Goal: Navigation & Orientation: Find specific page/section

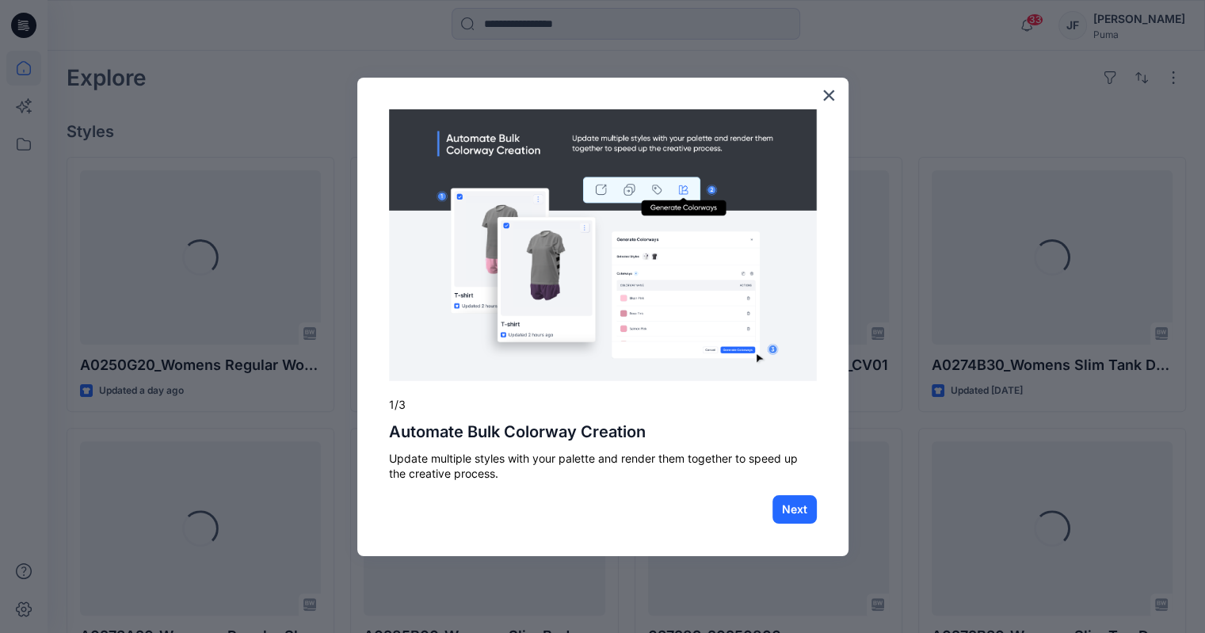
scroll to position [396, 0]
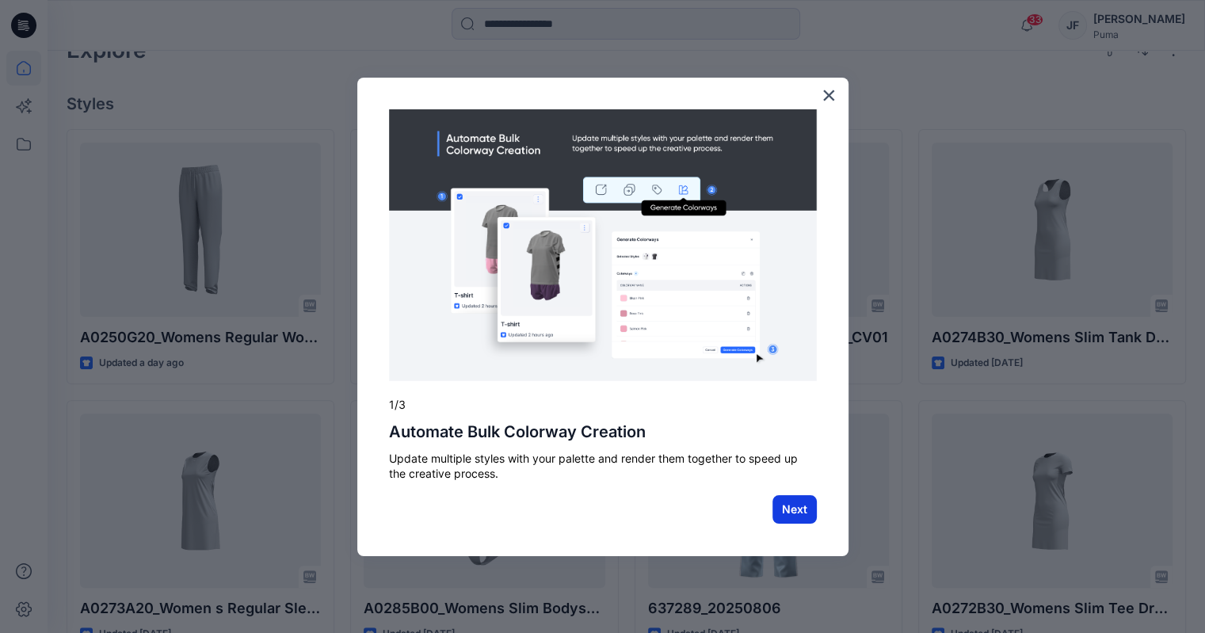
click at [811, 509] on button "Next" at bounding box center [794, 509] width 44 height 29
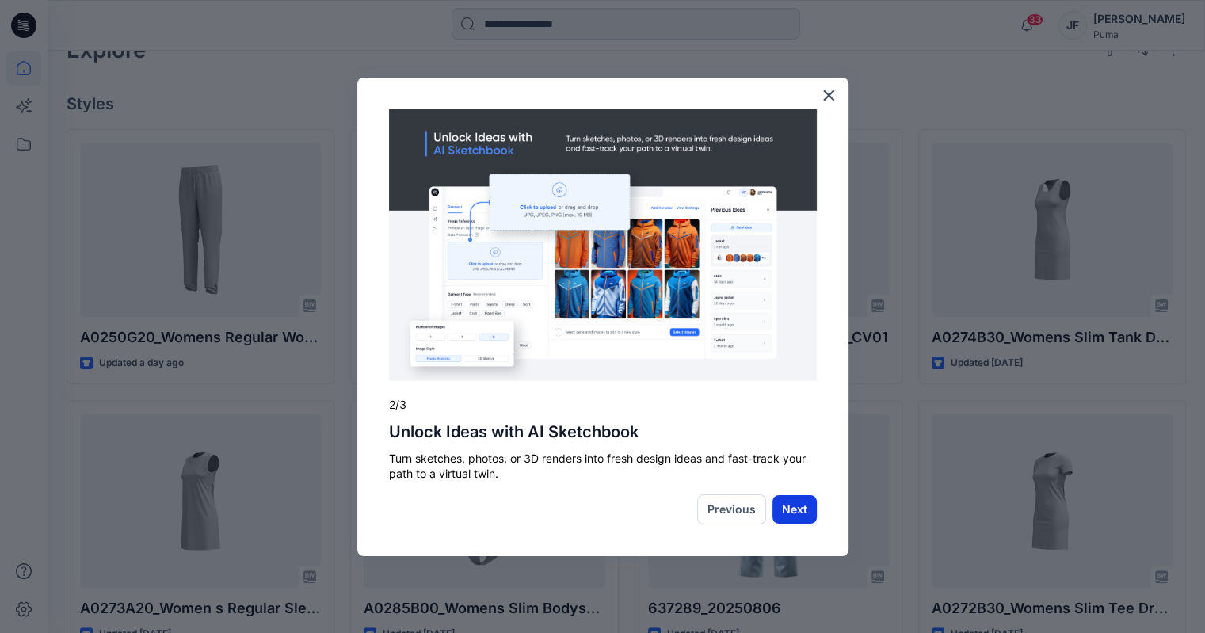
click at [801, 509] on button "Next" at bounding box center [794, 509] width 44 height 29
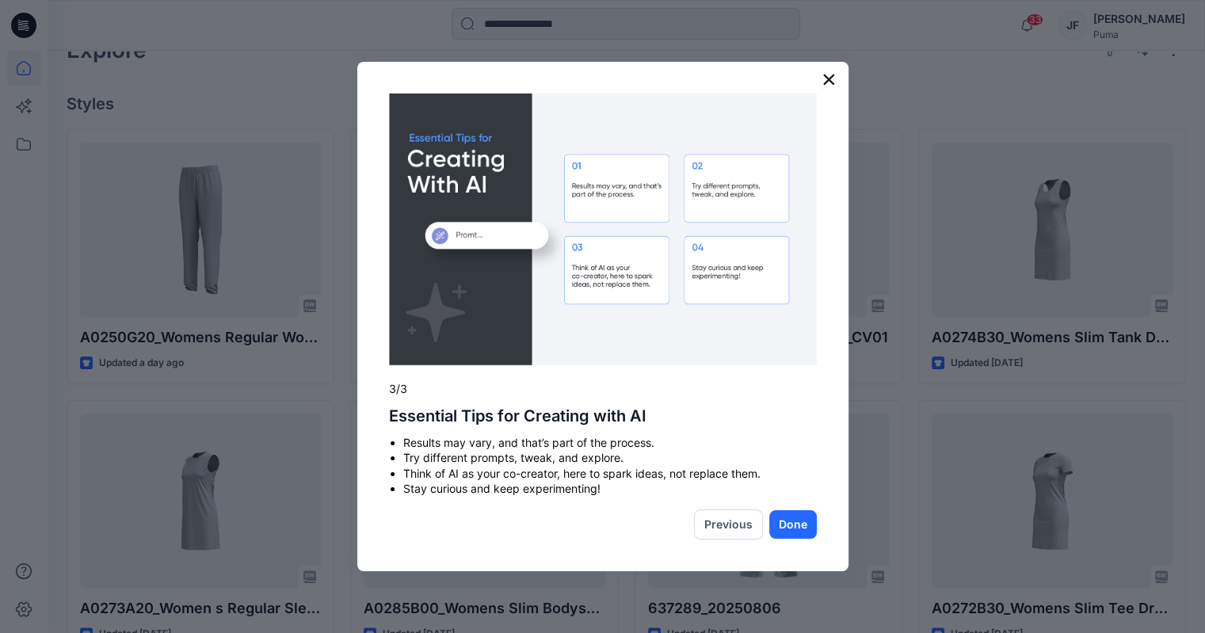
click at [824, 80] on button "×" at bounding box center [828, 79] width 15 height 25
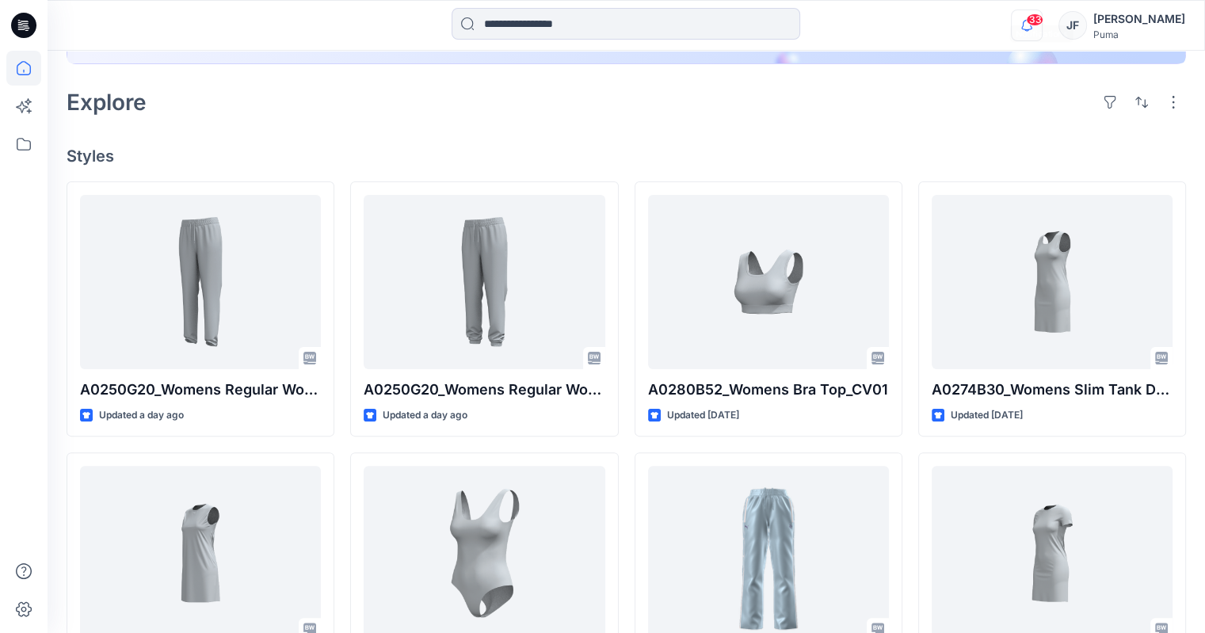
scroll to position [317, 0]
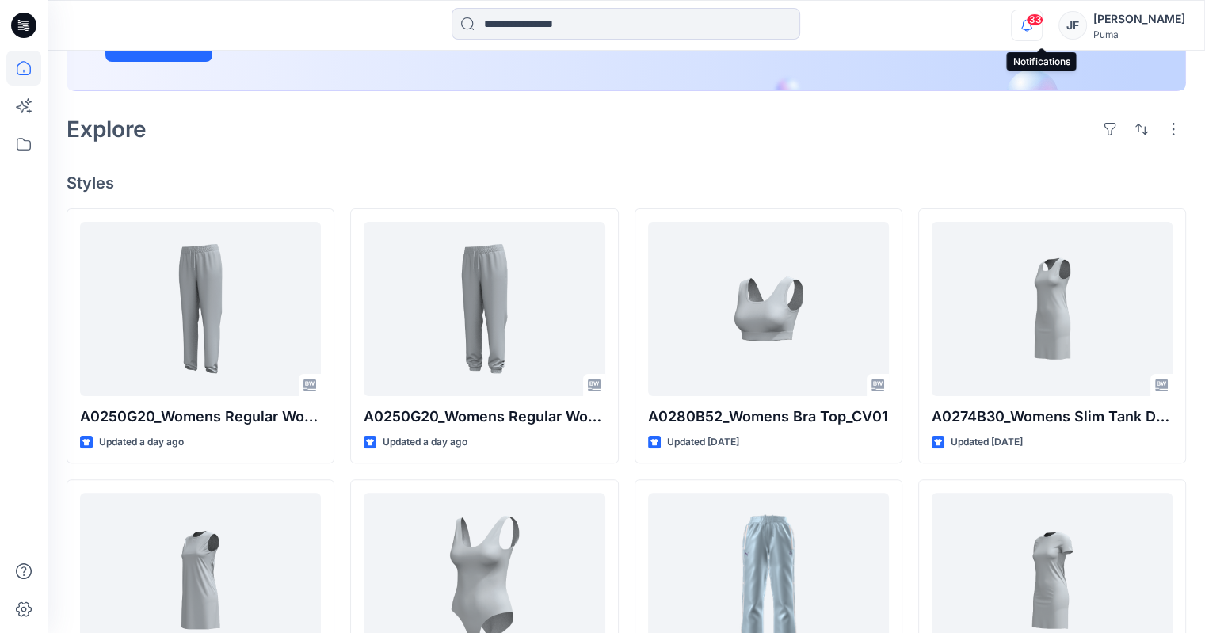
click at [1042, 38] on icon "button" at bounding box center [1027, 26] width 30 height 32
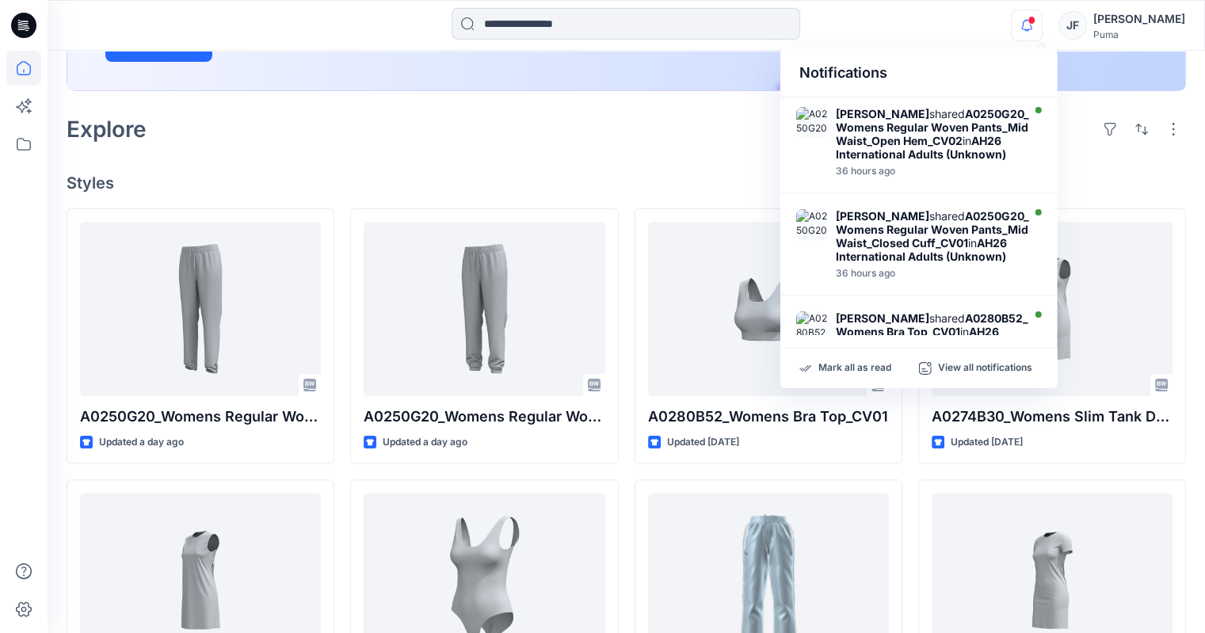
click at [719, 135] on div "Explore" at bounding box center [626, 129] width 1119 height 38
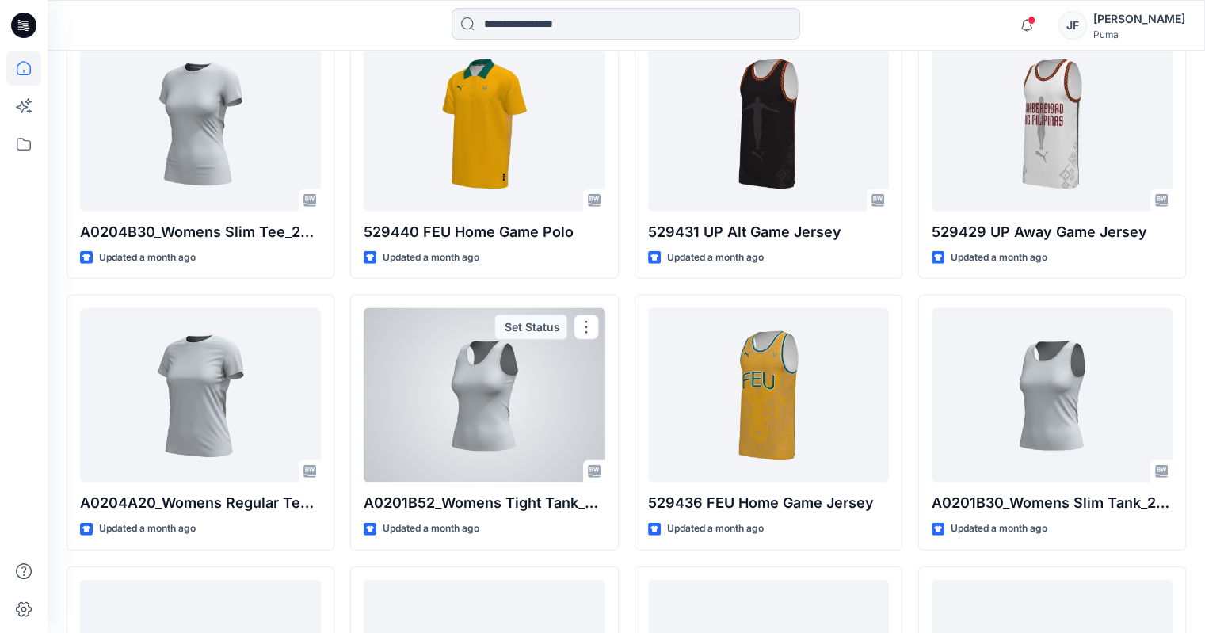
scroll to position [4830, 0]
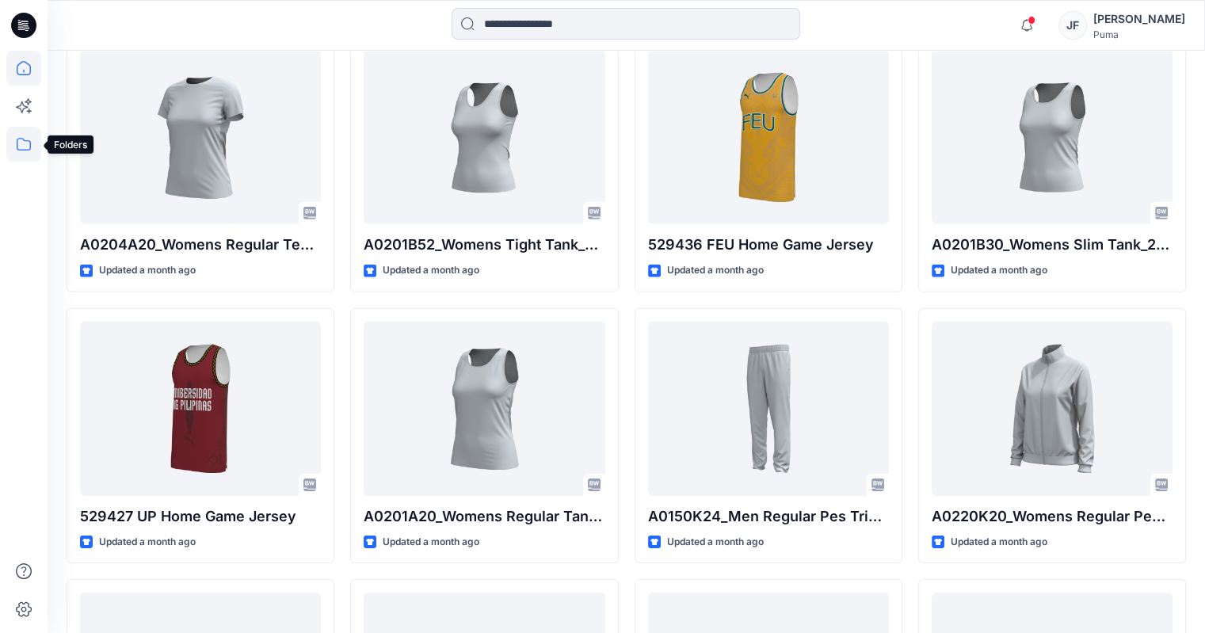
click at [10, 142] on icon at bounding box center [23, 144] width 35 height 35
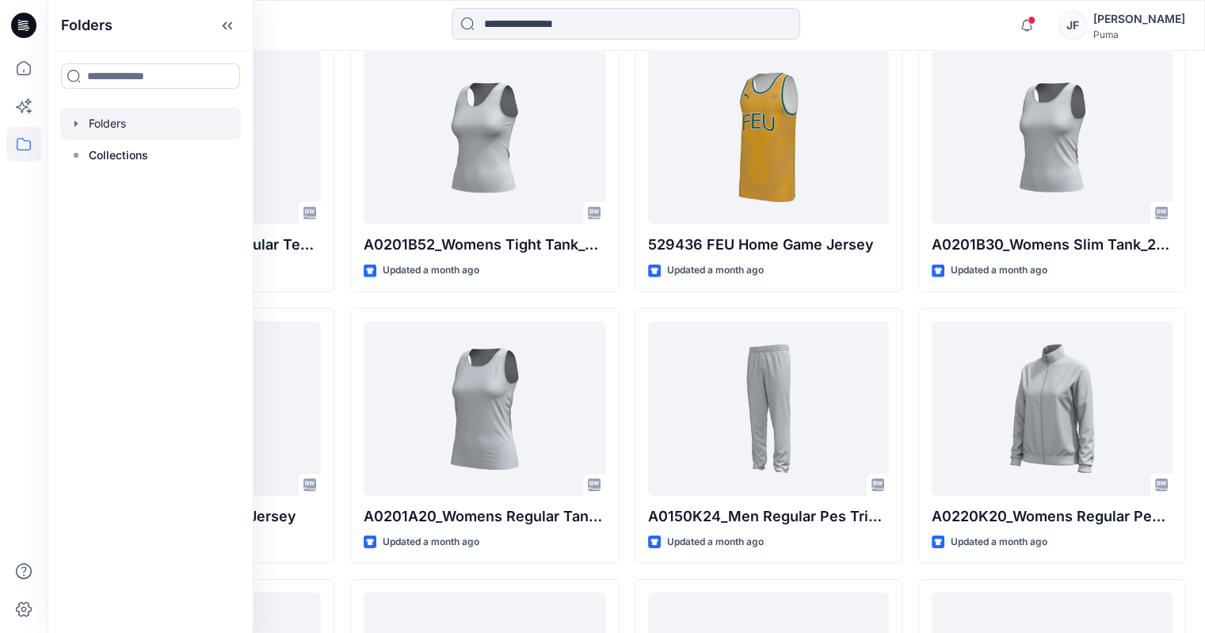
click at [111, 121] on div at bounding box center [150, 124] width 181 height 32
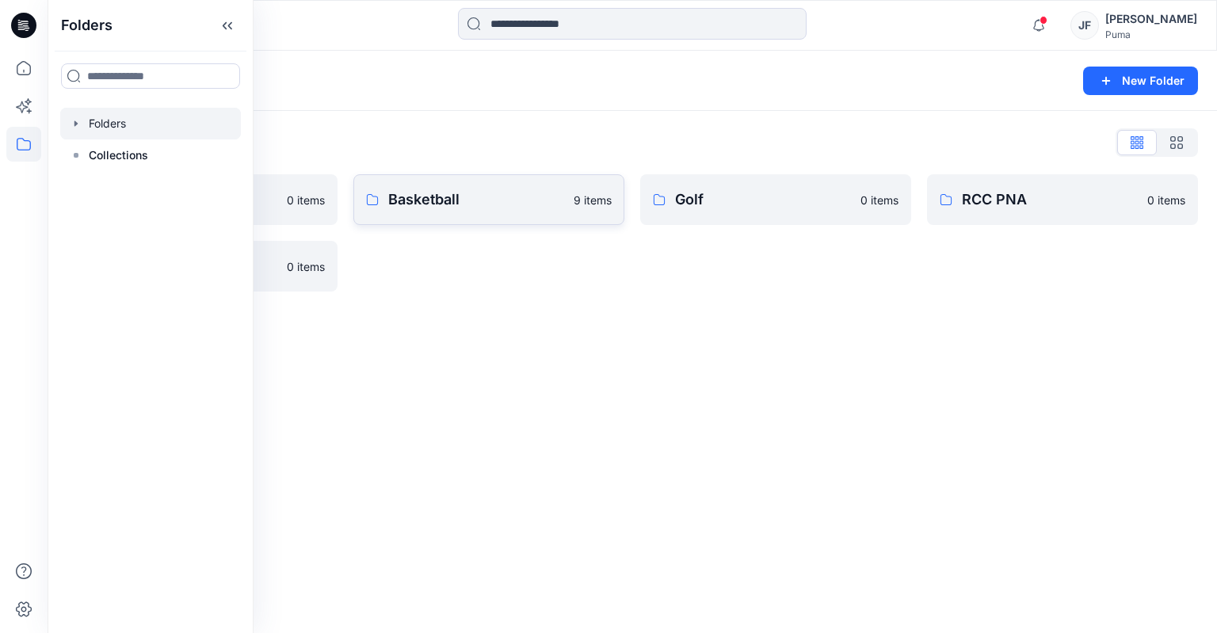
click at [493, 190] on p "Basketball" at bounding box center [476, 200] width 176 height 22
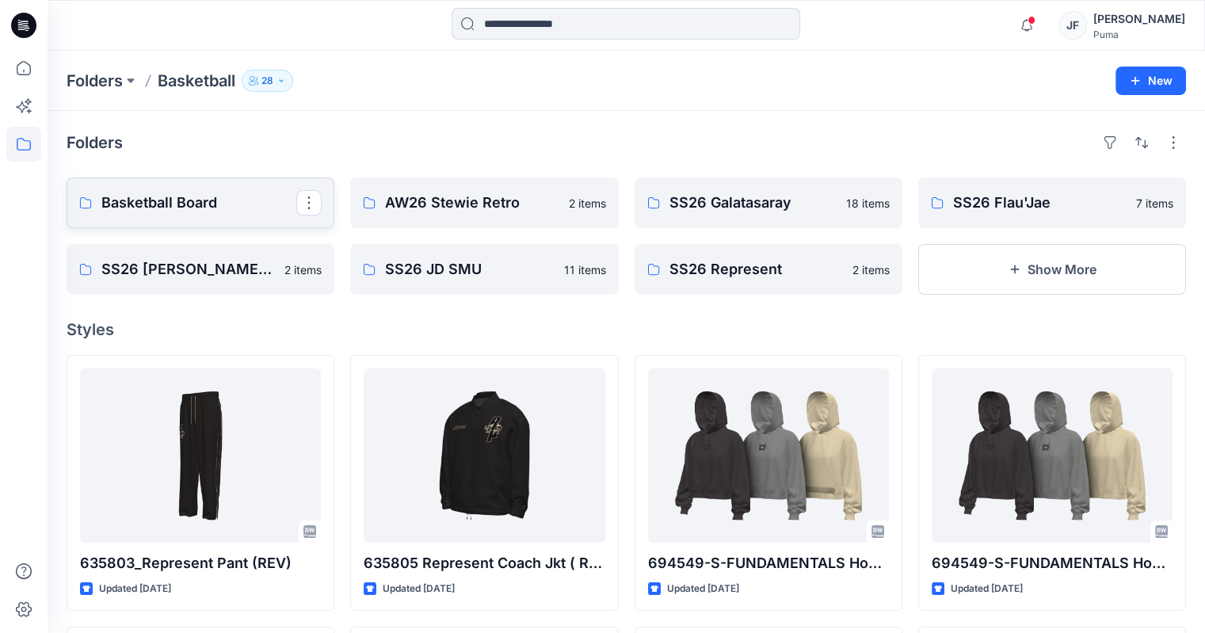
click at [241, 215] on link "Basketball Board" at bounding box center [201, 202] width 268 height 51
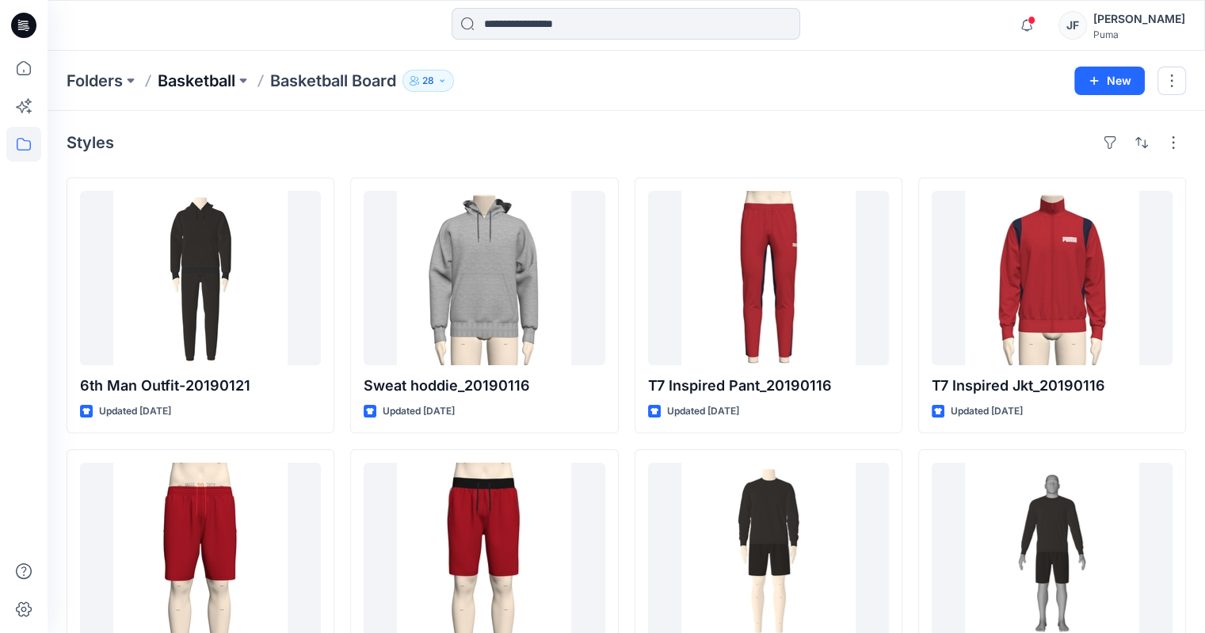
click at [230, 78] on p "Basketball" at bounding box center [197, 81] width 78 height 22
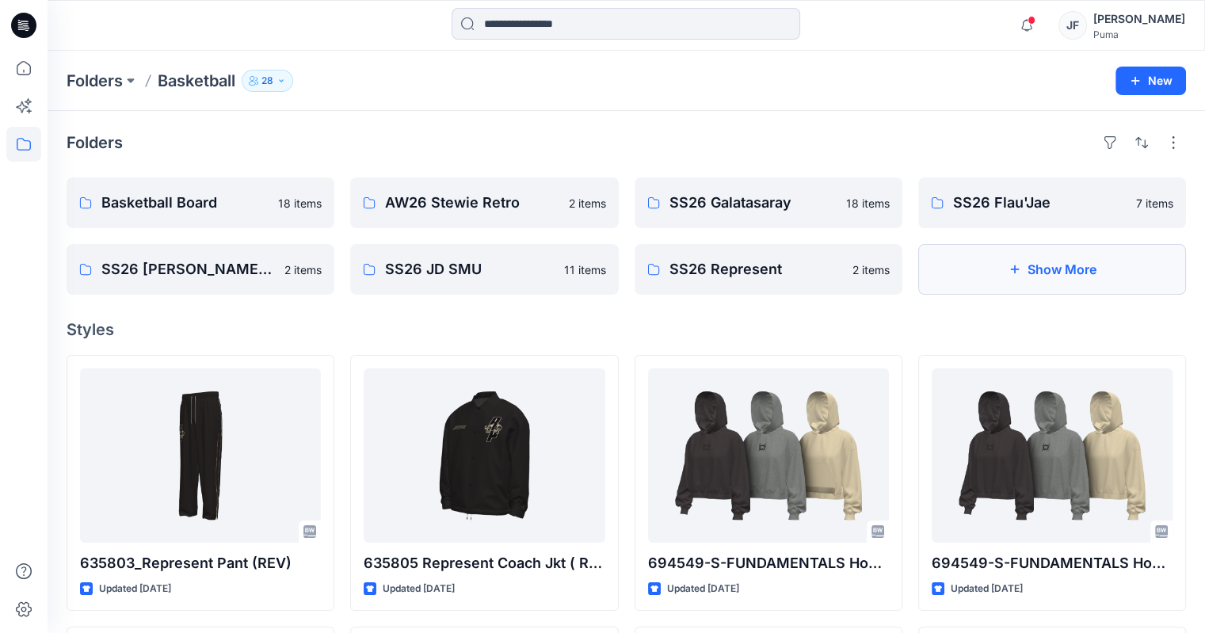
click at [1090, 264] on button "Show More" at bounding box center [1052, 269] width 268 height 51
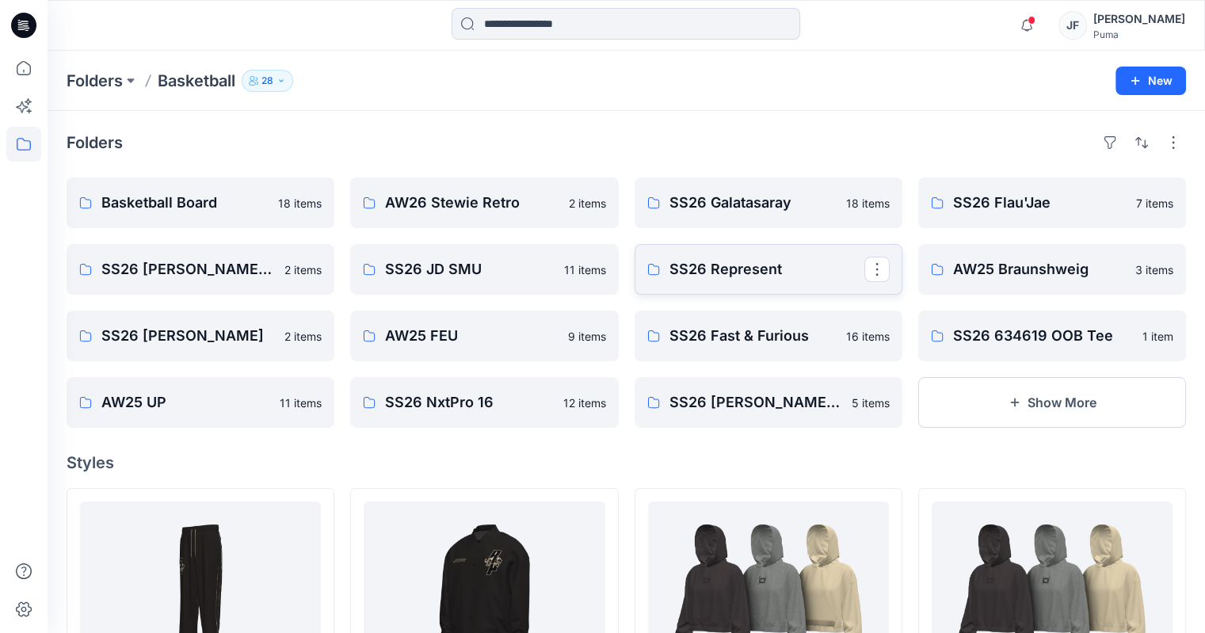
click at [768, 265] on p "SS26 Represent" at bounding box center [766, 269] width 195 height 22
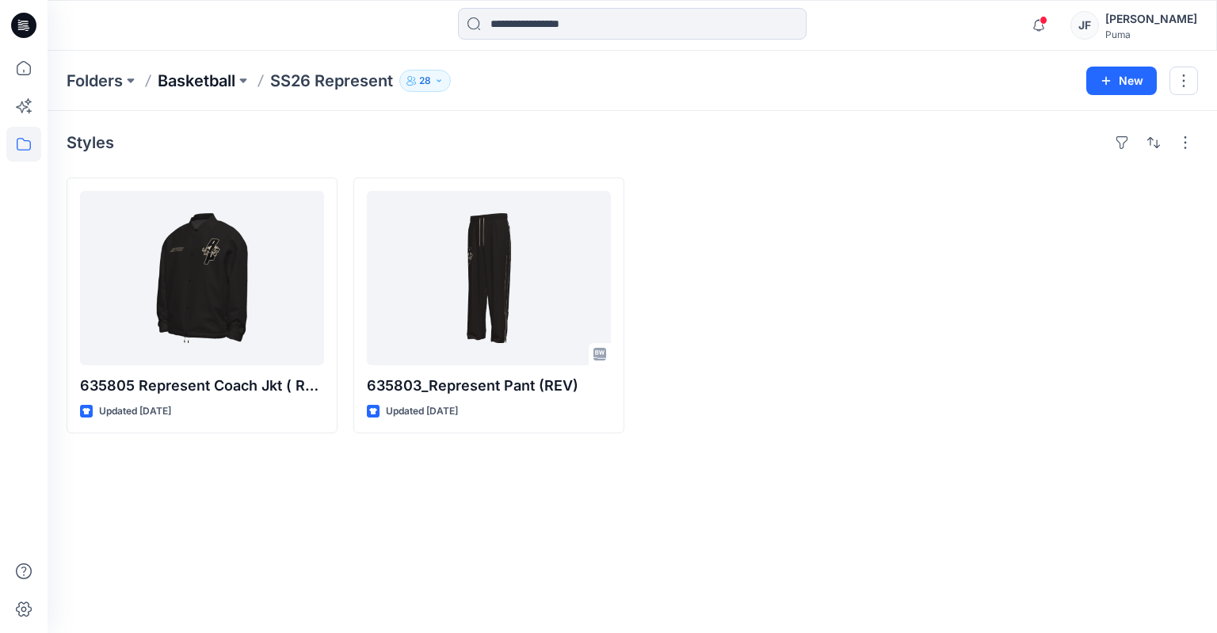
click at [205, 88] on p "Basketball" at bounding box center [197, 81] width 78 height 22
